Goal: Find specific page/section: Find specific page/section

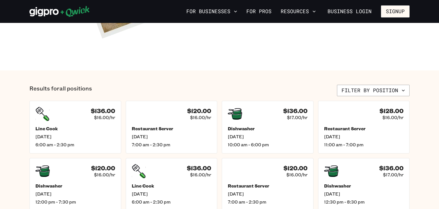
scroll to position [223, 0]
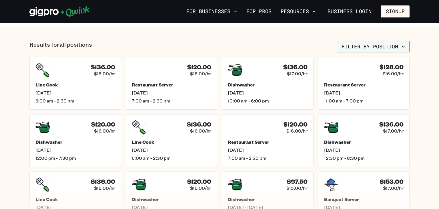
click at [395, 49] on button "Filter by position" at bounding box center [373, 46] width 73 height 11
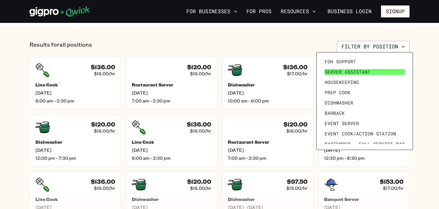
scroll to position [51, 0]
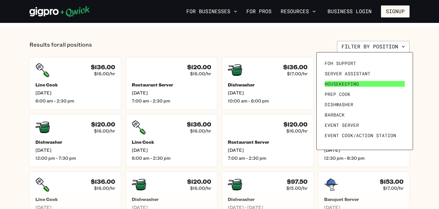
click at [354, 79] on link "Housekeeping" at bounding box center [364, 84] width 85 height 10
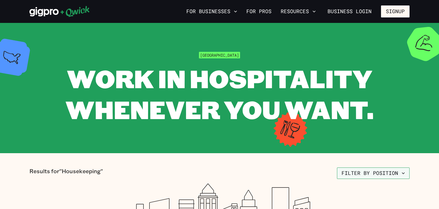
click at [378, 171] on button "Filter by position" at bounding box center [373, 172] width 73 height 11
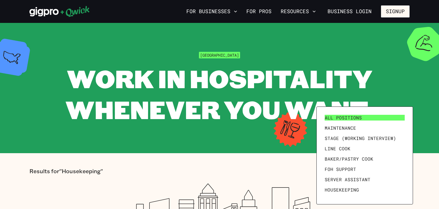
click at [365, 117] on link "All Positions" at bounding box center [364, 117] width 85 height 10
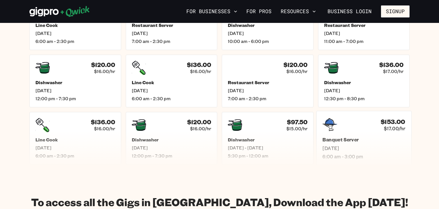
scroll to position [286, 0]
